Goal: Book appointment/travel/reservation

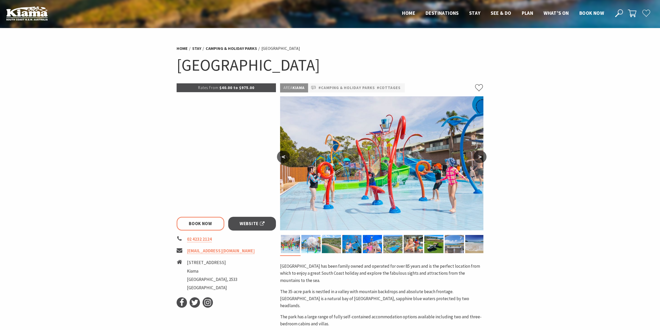
select select "3"
select select "2"
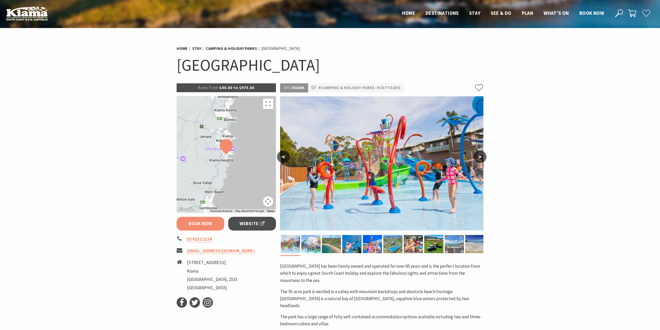
click at [195, 226] on link "Book Now" at bounding box center [201, 223] width 48 height 14
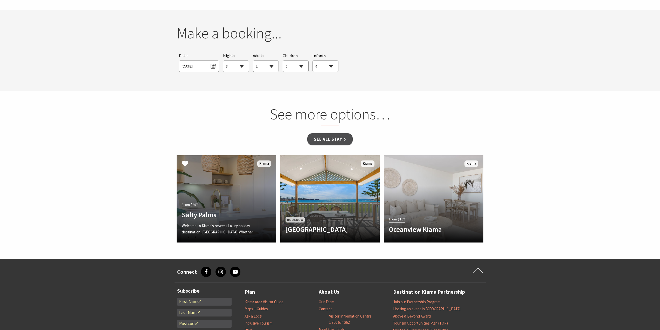
scroll to position [491, 0]
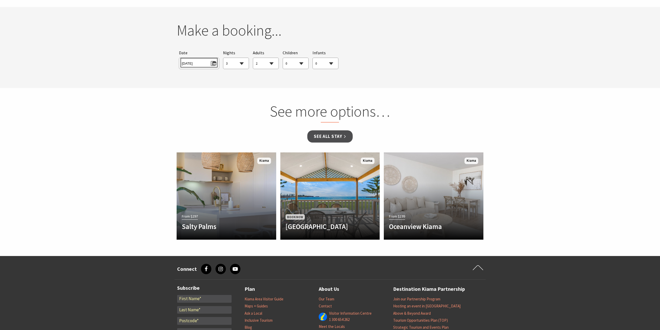
click at [201, 59] on span "Tue 30/09/2025" at bounding box center [199, 62] width 34 height 7
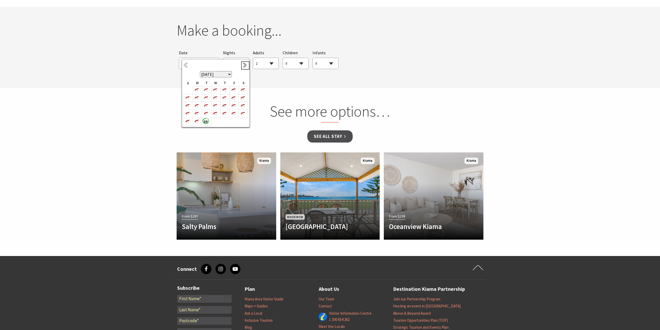
click at [244, 66] on link "Next" at bounding box center [245, 65] width 6 height 6
click at [242, 114] on b "27" at bounding box center [242, 113] width 7 height 7
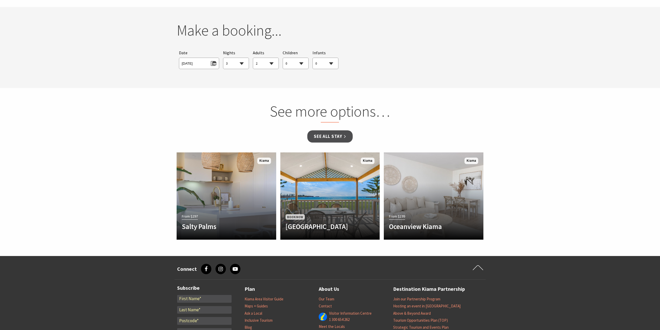
click at [234, 58] on select "1 2 3 4 5 6 7 8 9 10 11 12 13 14 15 16 17 18 19 20 21 22 23 24 25 26 27 28 29 30" at bounding box center [235, 63] width 25 height 11
select select "8"
click at [223, 58] on select "1 2 3 4 5 6 7 8 9 10 11 12 13 14 15 16 17 18 19 20 21 22 23 24 25 26 27 28 29 30" at bounding box center [235, 63] width 25 height 11
click at [291, 58] on select "0 1 2 3 4 5 6 7 8 9 10 11 12 13 14 15 16 17 18 19 20 21 22 23 24 25 26 27 28 29…" at bounding box center [295, 63] width 25 height 11
select select "2"
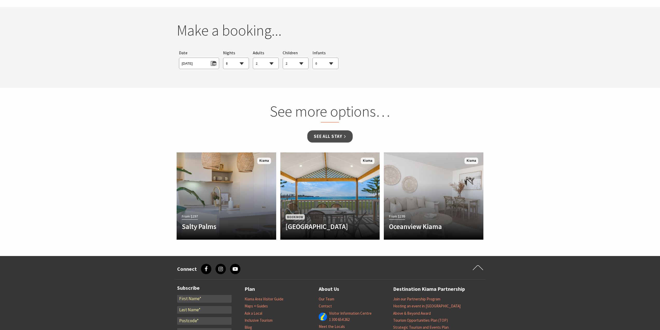
click at [283, 58] on select "0 1 2 3 4 5 6 7 8 9 10 11 12 13 14 15 16 17 18 19 20 21 22 23 24 25 26 27 28 29…" at bounding box center [295, 63] width 25 height 11
click at [340, 130] on link "See all Stay" at bounding box center [329, 136] width 45 height 12
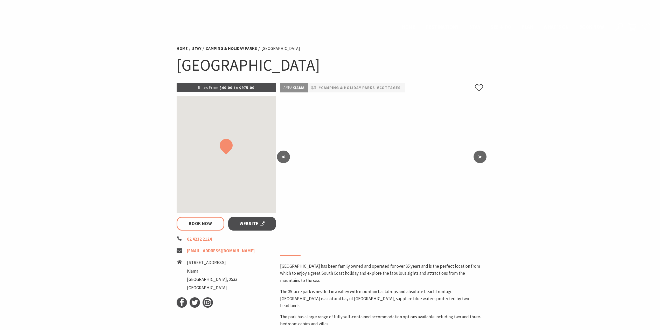
select select "8"
select select "2"
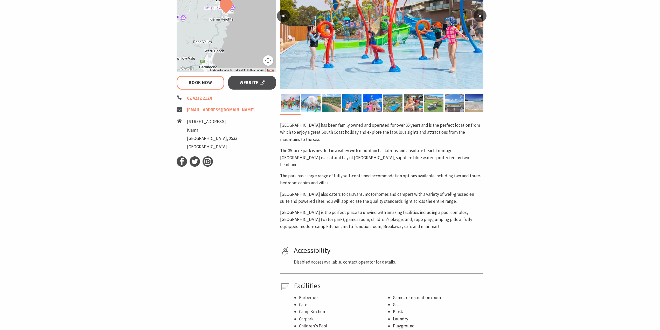
scroll to position [135, 0]
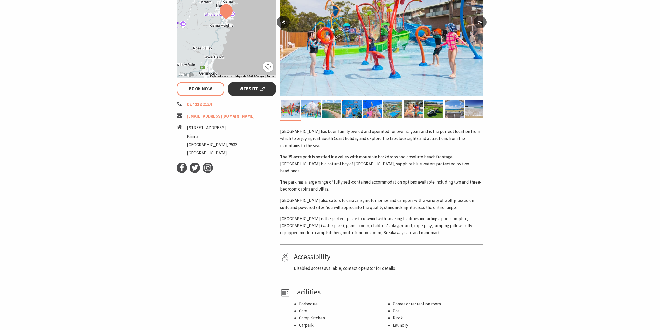
click at [248, 88] on span "Website" at bounding box center [252, 88] width 25 height 7
select select "8"
